Goal: Navigation & Orientation: Find specific page/section

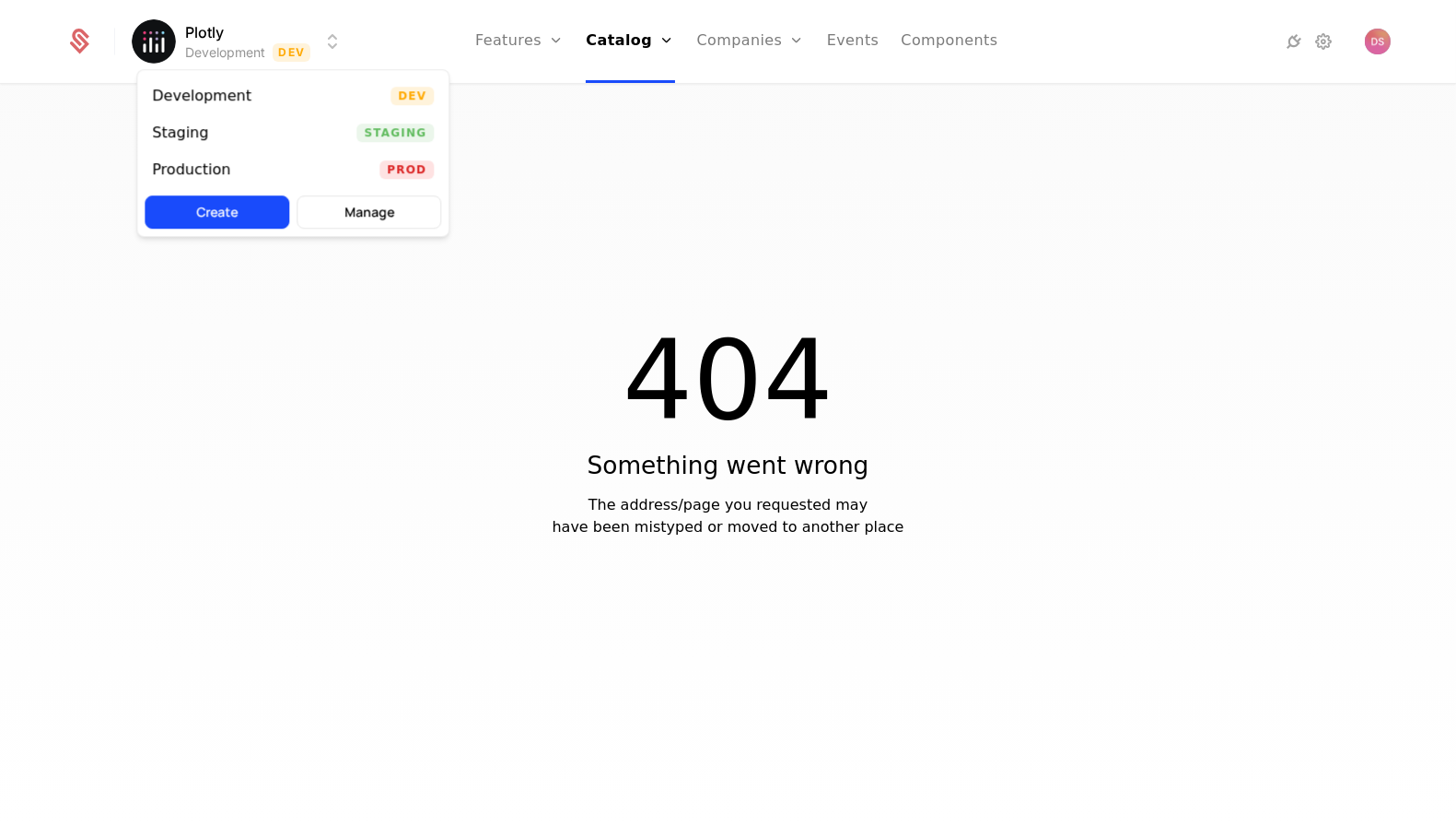
click at [283, 46] on html "Plotly Development Dev Features Features Flags Catalog Plans Add Ons Credits Co…" at bounding box center [728, 413] width 1456 height 826
click at [319, 126] on div "Staging Staging" at bounding box center [293, 132] width 311 height 37
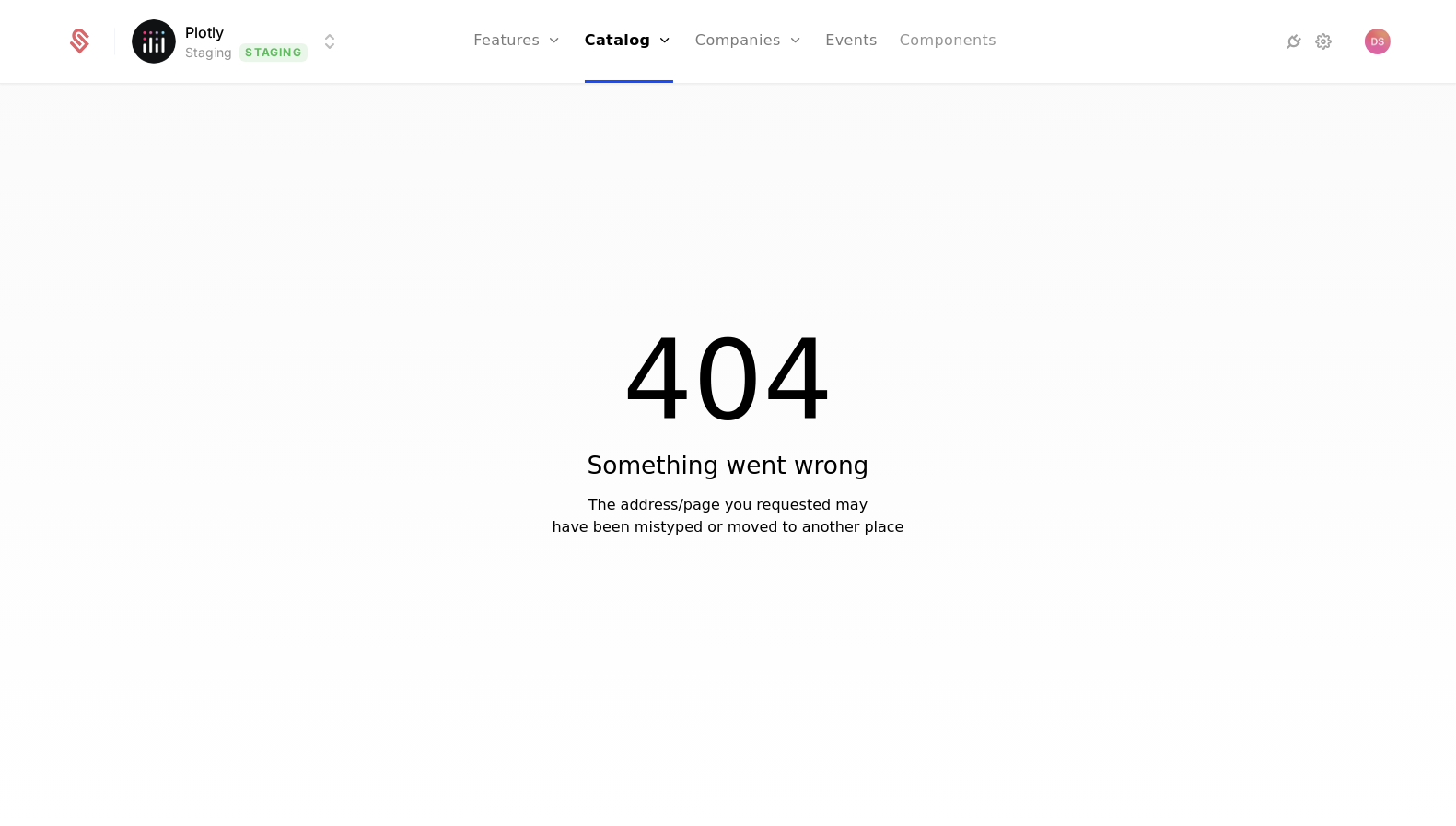
click at [920, 39] on link "Components" at bounding box center [948, 41] width 97 height 83
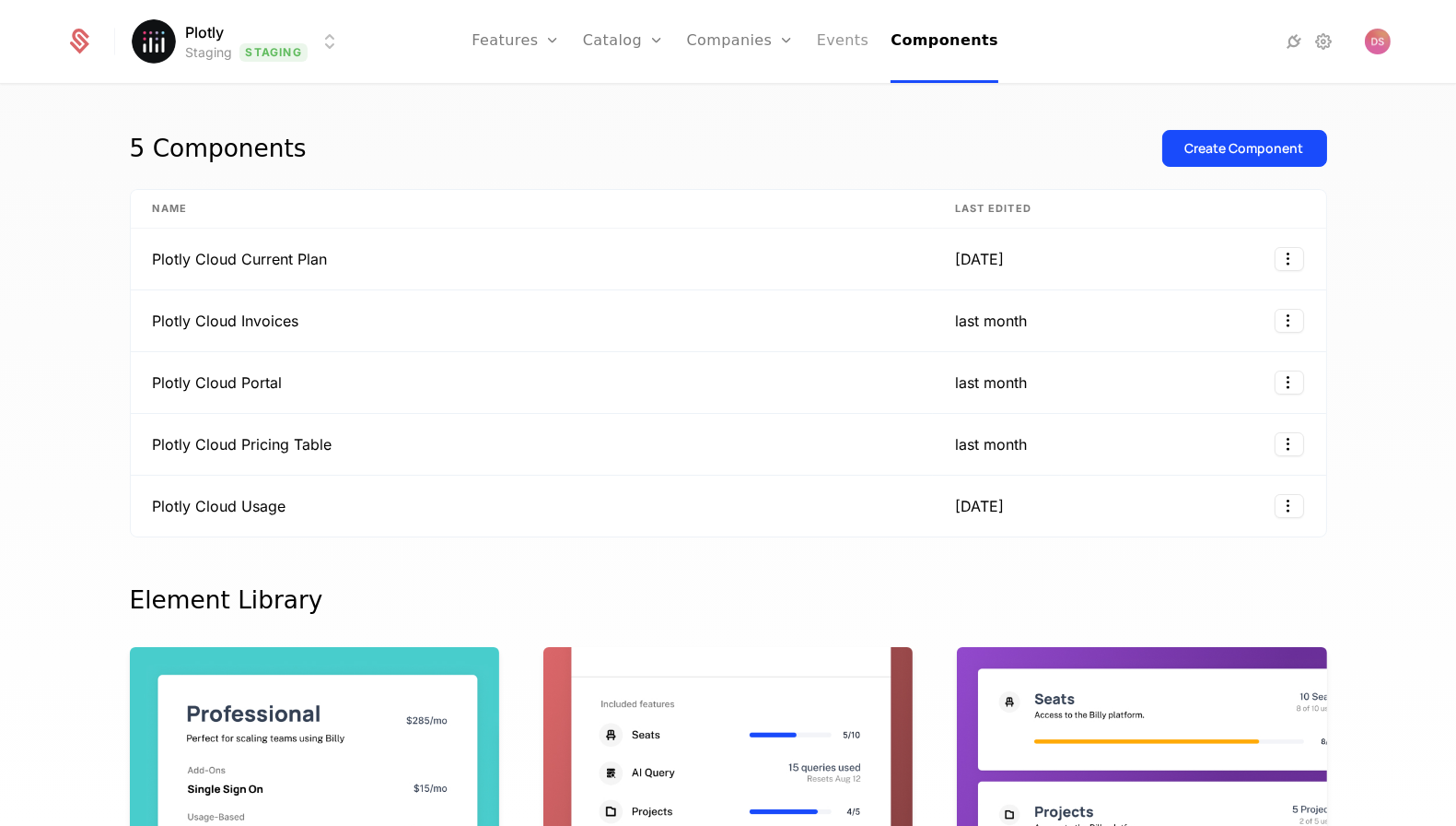
click at [849, 47] on link "Events" at bounding box center [843, 41] width 52 height 83
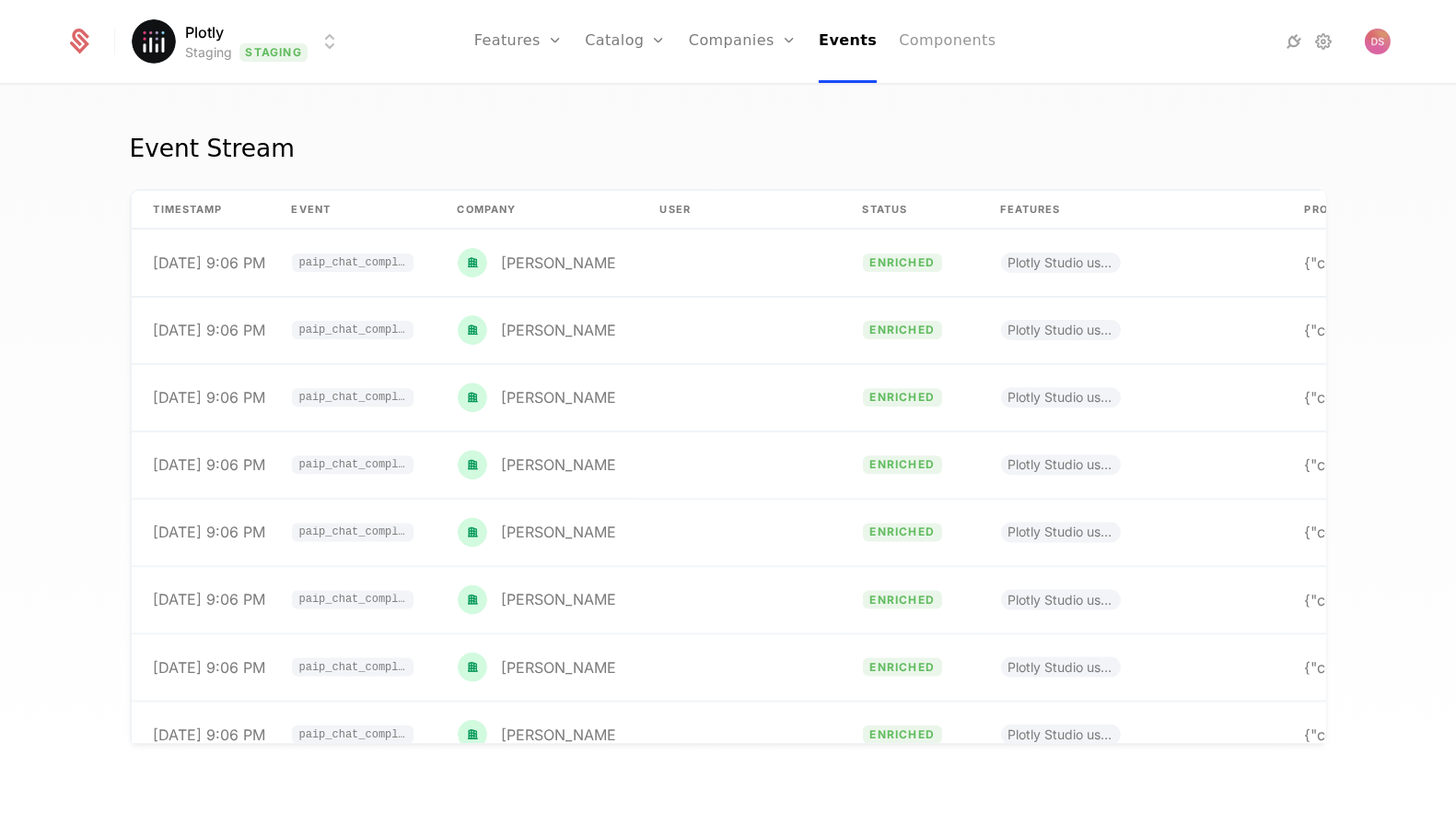
click at [921, 46] on link "Components" at bounding box center [947, 41] width 97 height 83
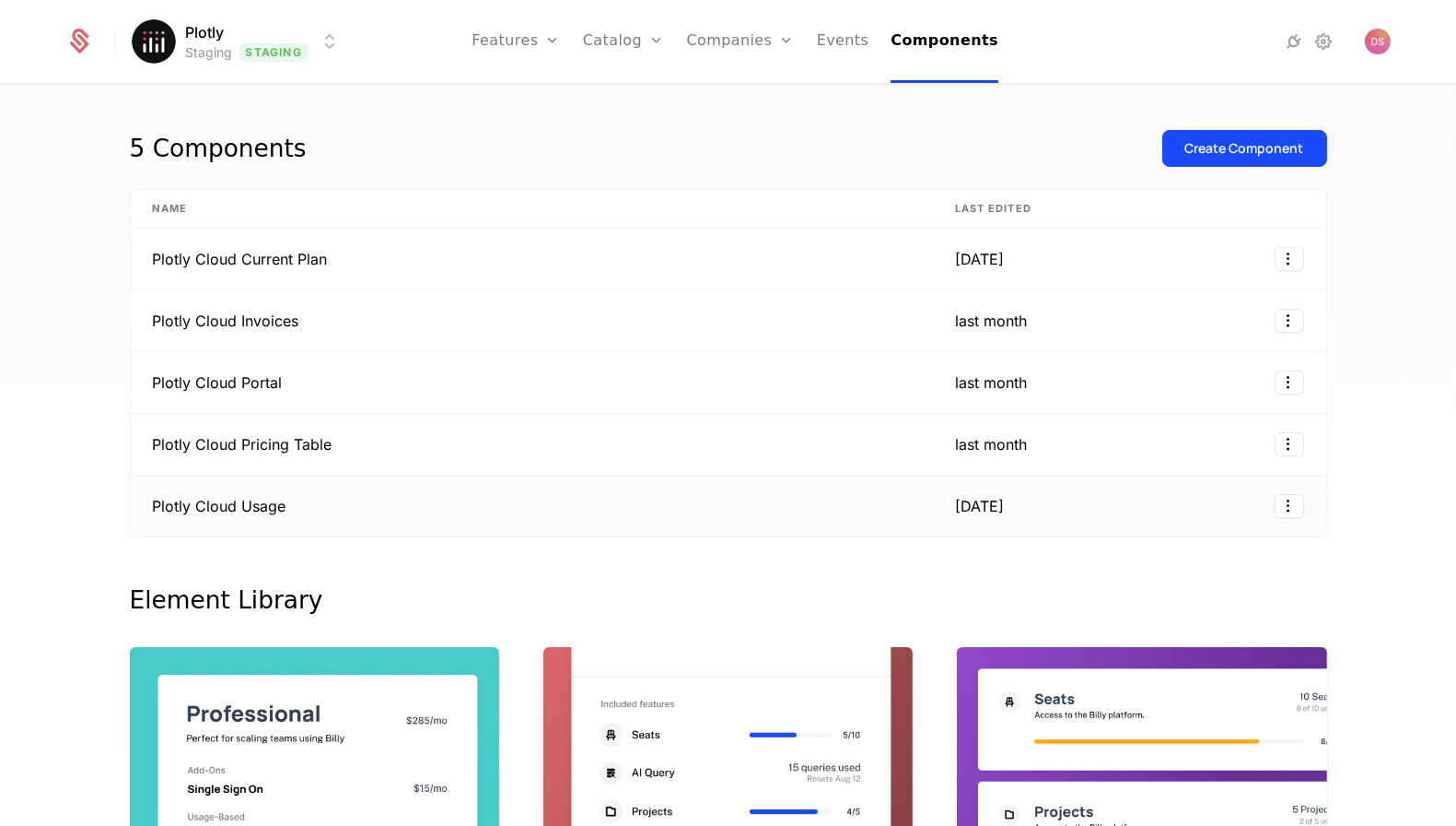
click at [523, 501] on td "Plotly Cloud Usage" at bounding box center [532, 505] width 802 height 61
click at [482, 446] on td "Plotly Cloud Pricing Table" at bounding box center [532, 444] width 802 height 62
click at [564, 369] on td "Plotly Cloud Portal" at bounding box center [532, 382] width 802 height 62
click at [492, 303] on td "Plotly Cloud Invoices" at bounding box center [532, 321] width 802 height 62
click at [451, 239] on td "Plotly Cloud Current Plan" at bounding box center [532, 259] width 802 height 62
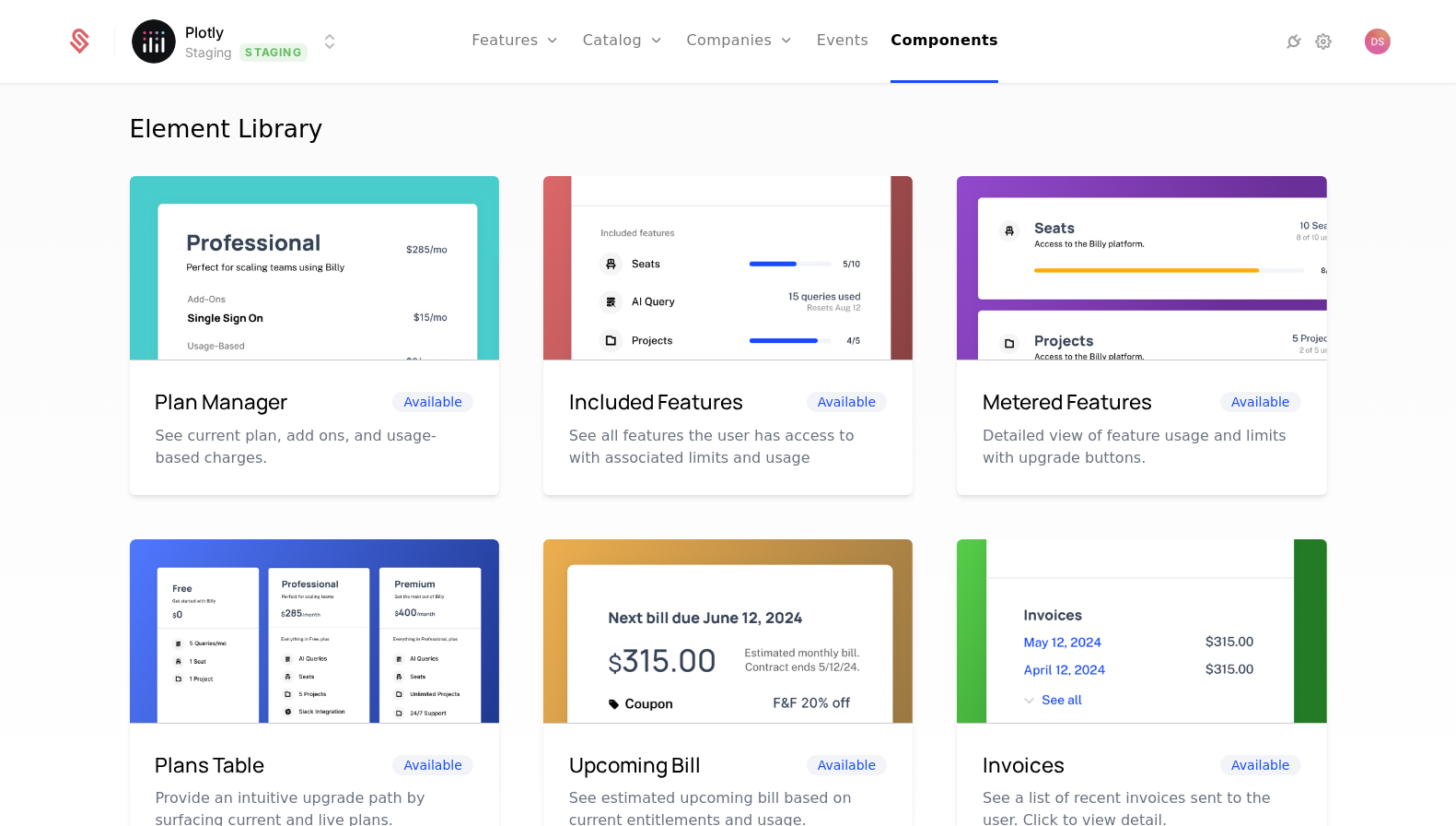
scroll to position [490, 0]
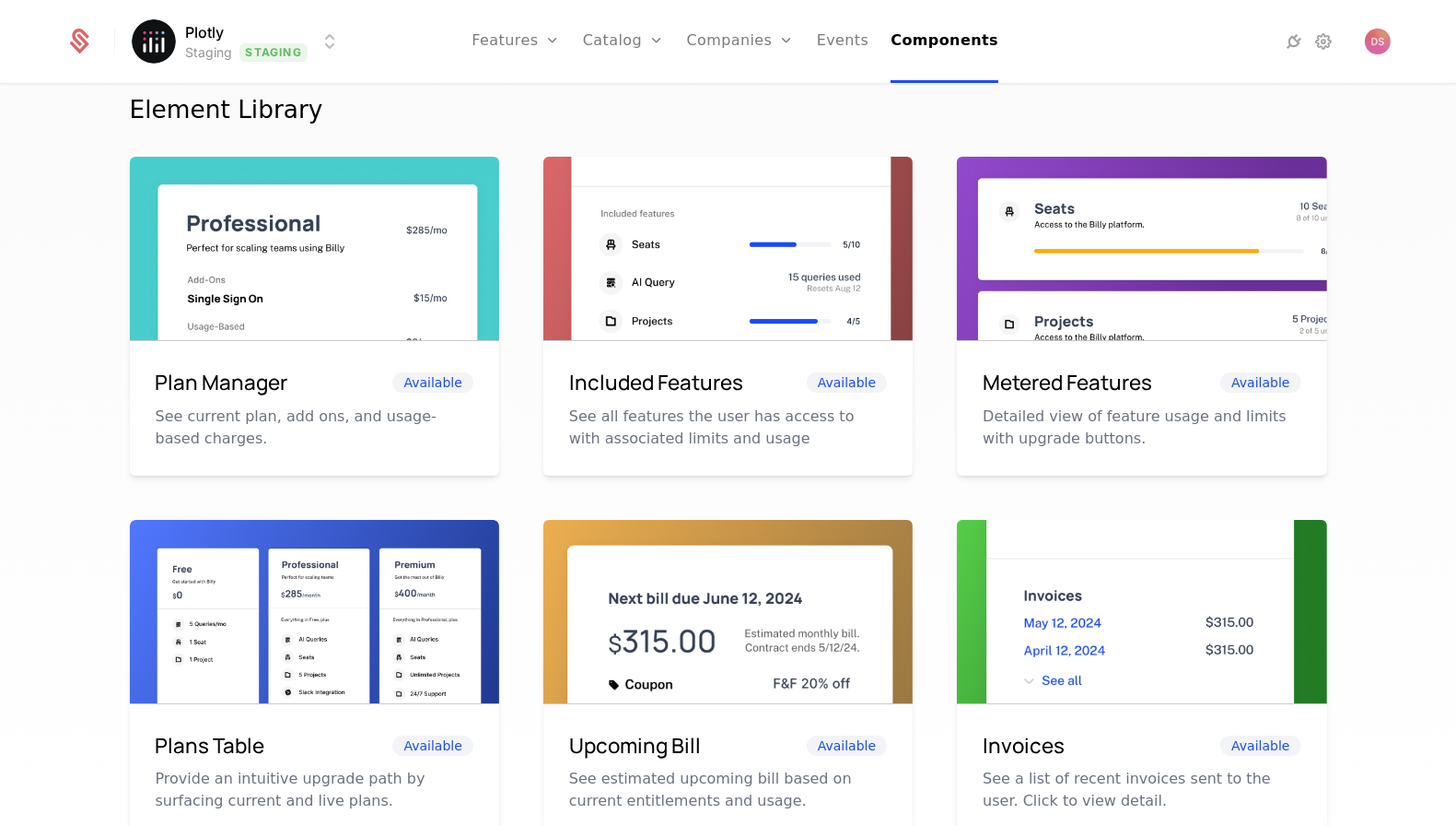
click at [291, 598] on img at bounding box center [315, 636] width 370 height 233
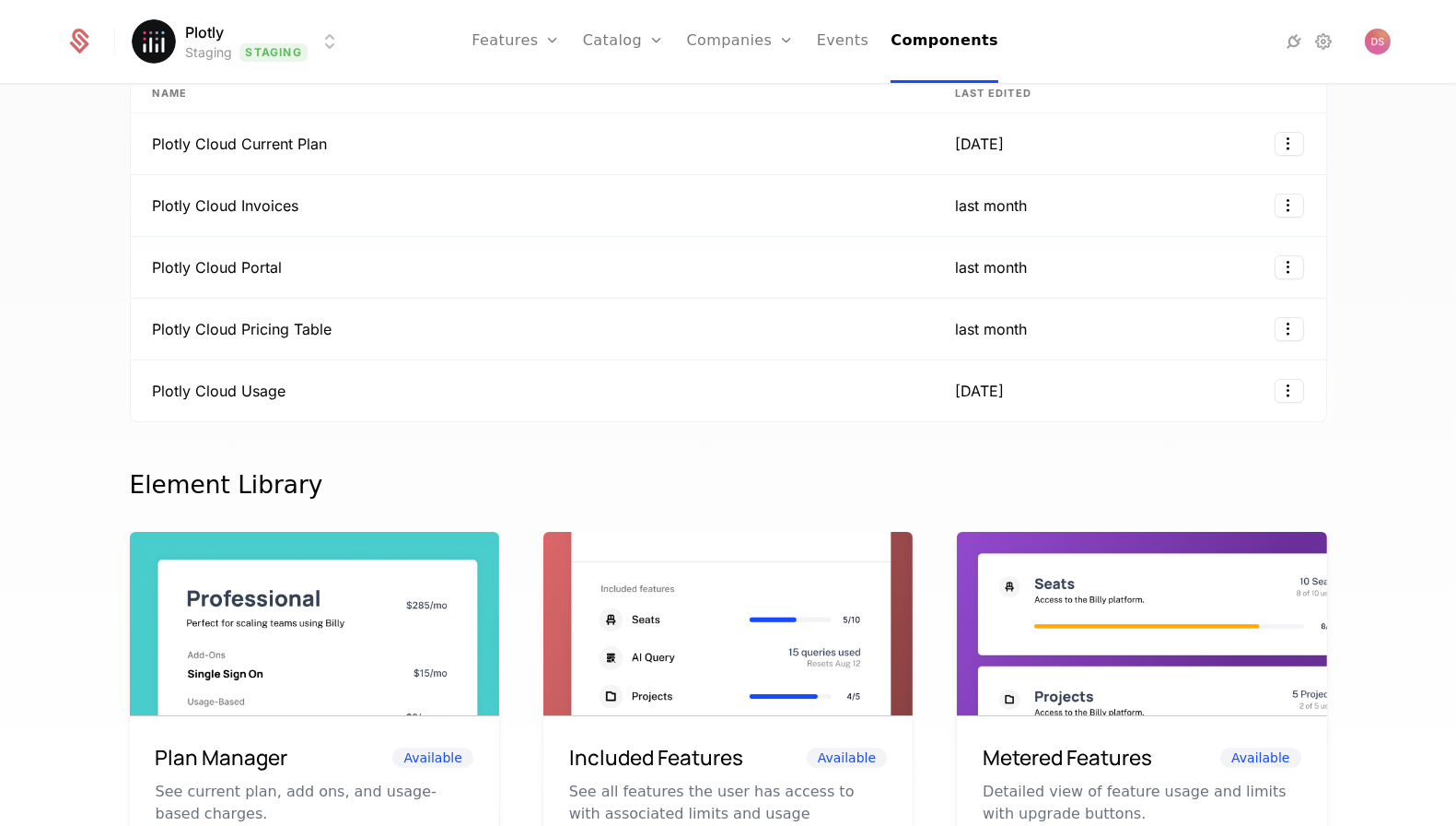
scroll to position [0, 0]
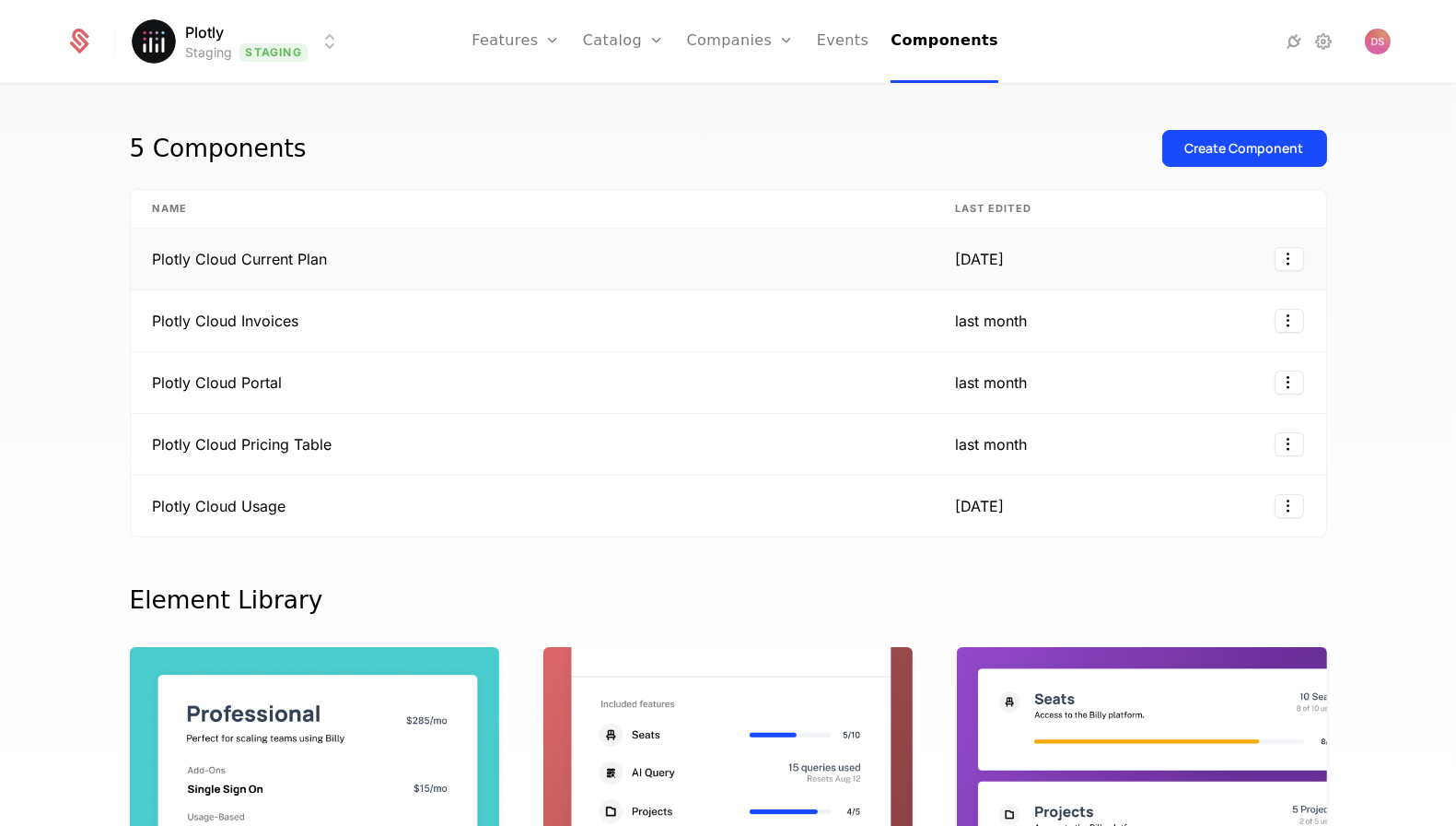
click at [1034, 271] on td "[DATE]" at bounding box center [997, 259] width 129 height 62
click at [805, 492] on td "Plotly Cloud Usage" at bounding box center [532, 505] width 802 height 61
click at [679, 517] on td "Plotly Cloud Usage" at bounding box center [532, 505] width 802 height 61
